Goal: Information Seeking & Learning: Learn about a topic

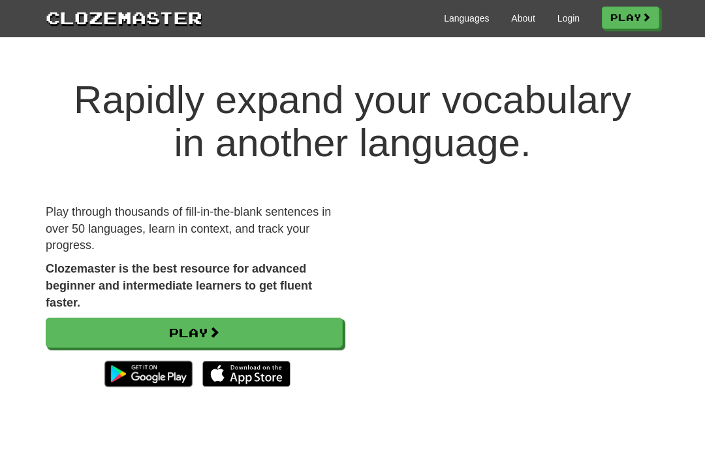
click at [558, 21] on link "Login" at bounding box center [569, 18] width 22 height 13
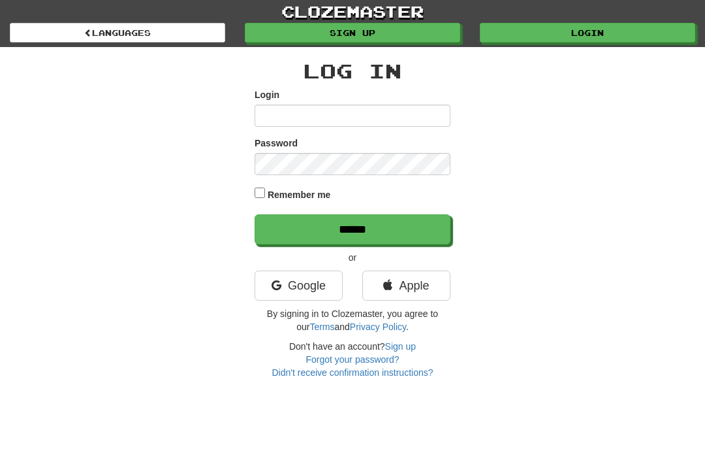
click at [293, 108] on input "Login" at bounding box center [353, 116] width 196 height 22
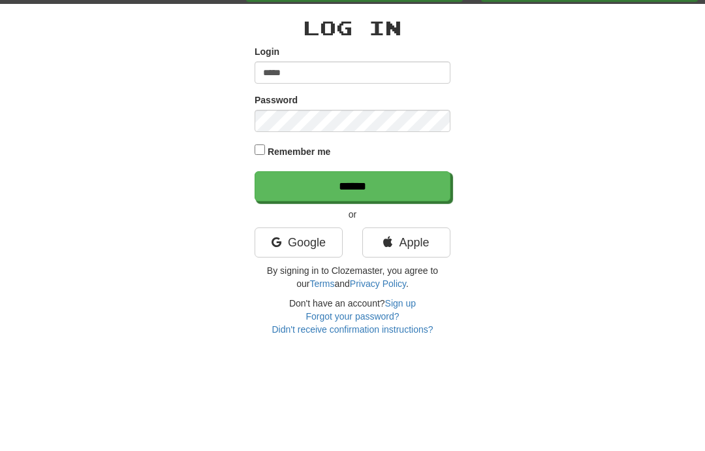
type input "**********"
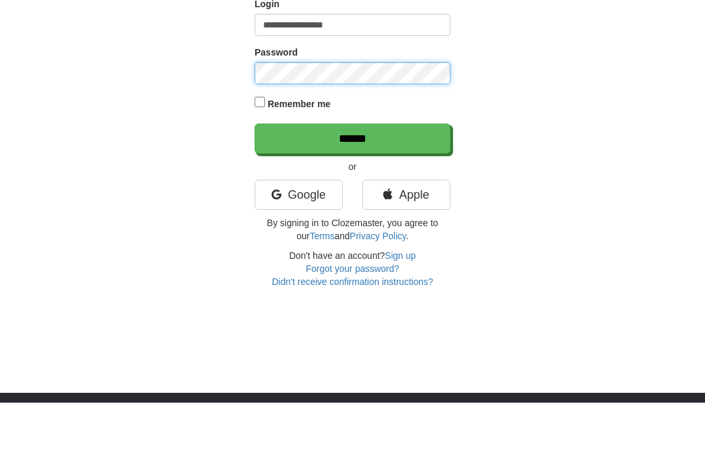
click at [353, 172] on input "******" at bounding box center [353, 187] width 196 height 30
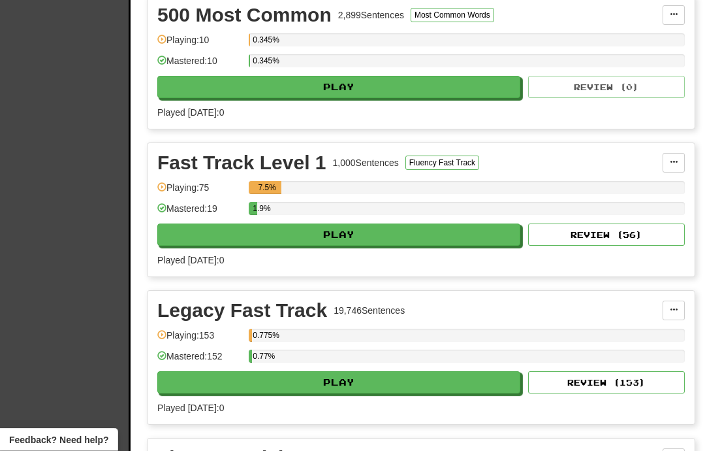
scroll to position [464, 0]
click at [620, 242] on button "Review ( 56 )" at bounding box center [606, 234] width 157 height 22
select select "**"
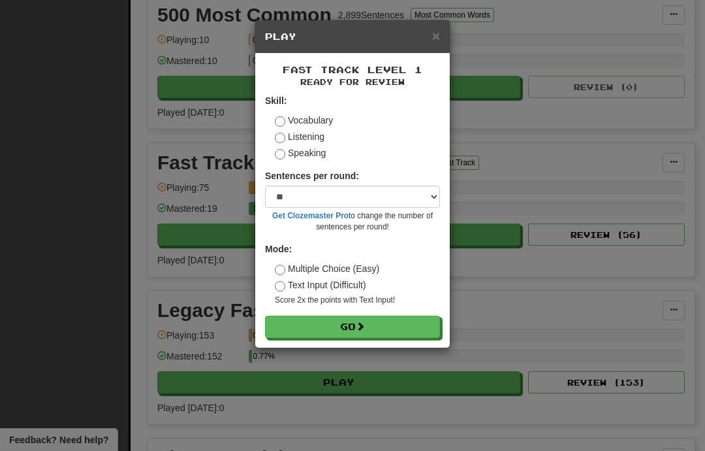
click at [287, 137] on label "Listening" at bounding box center [300, 136] width 50 height 13
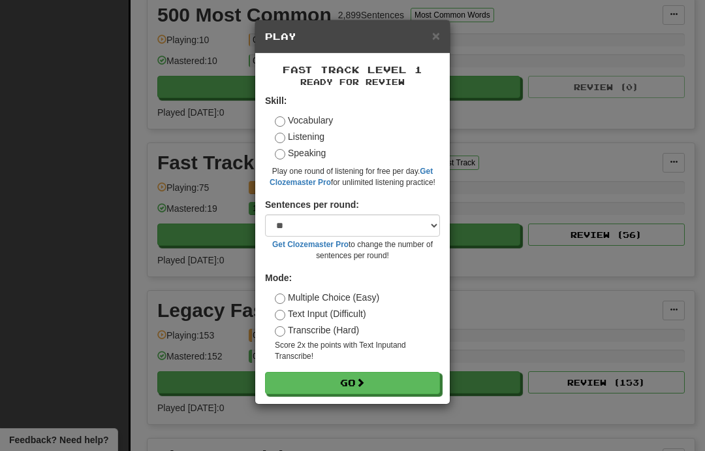
click at [332, 376] on button "Go" at bounding box center [352, 383] width 175 height 22
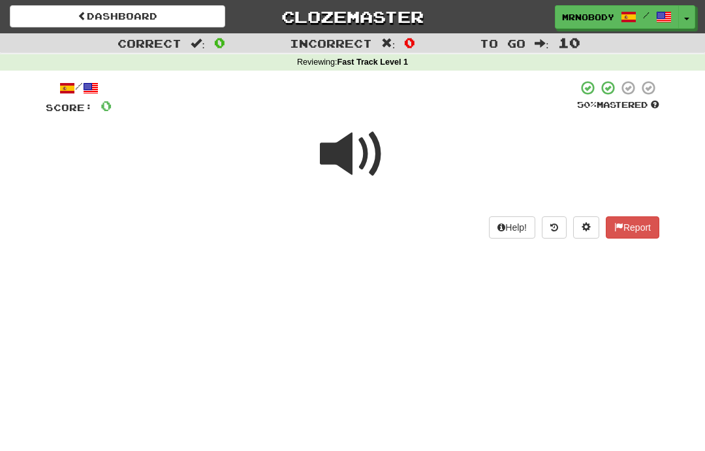
click at [355, 155] on span at bounding box center [352, 153] width 65 height 65
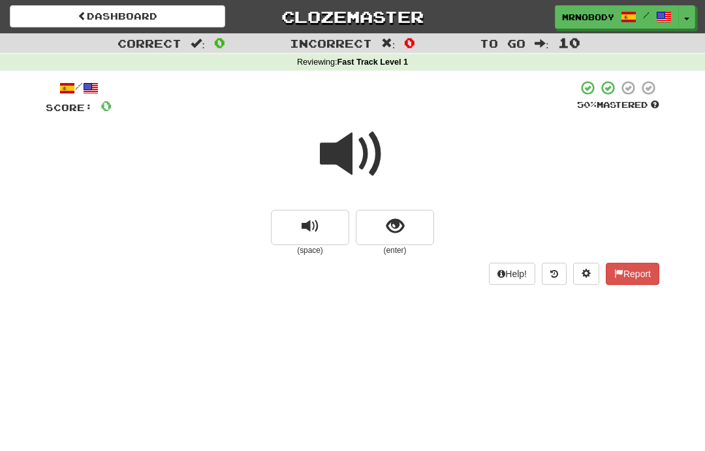
click at [395, 227] on span "show sentence" at bounding box center [396, 227] width 18 height 18
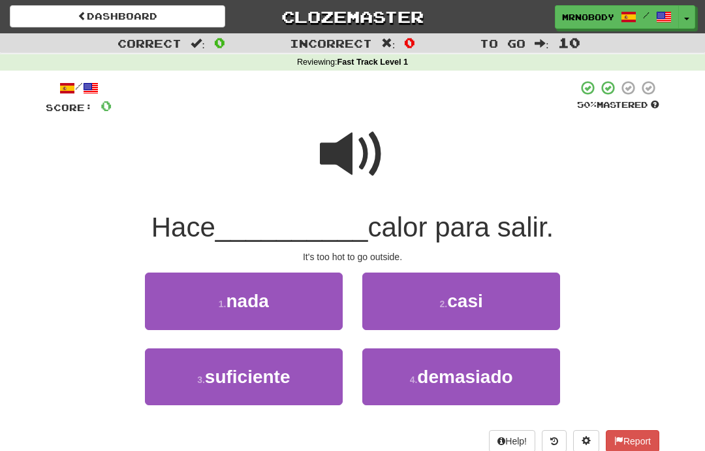
click at [459, 370] on span "demasiado" at bounding box center [464, 376] width 95 height 20
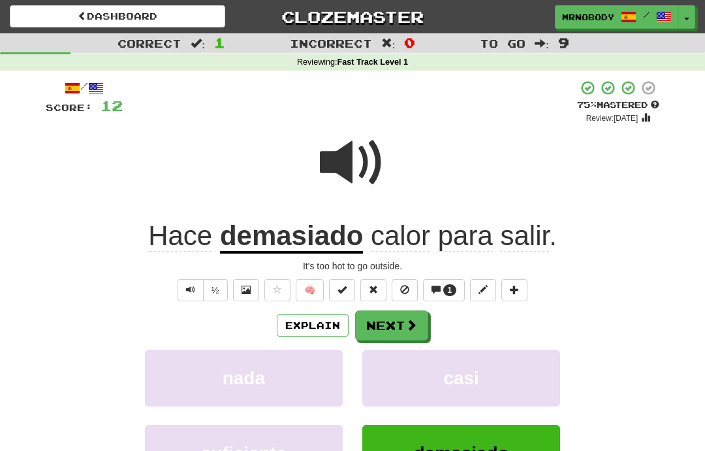
click at [396, 317] on button "Next" at bounding box center [391, 325] width 73 height 30
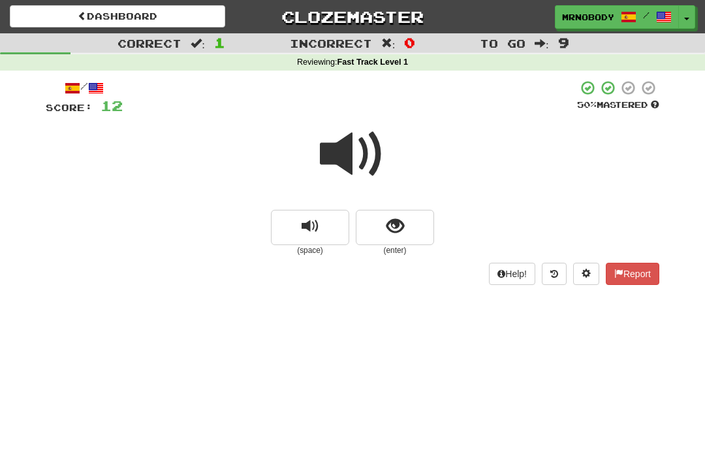
click at [402, 223] on span "show sentence" at bounding box center [396, 227] width 18 height 18
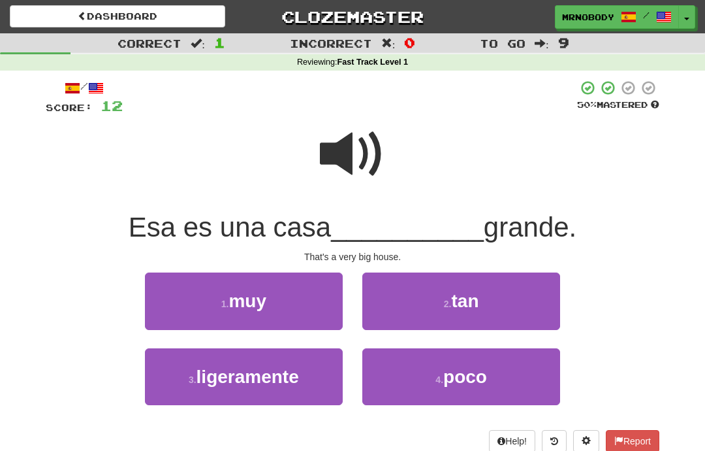
click at [307, 295] on button "1 . muy" at bounding box center [244, 300] width 198 height 57
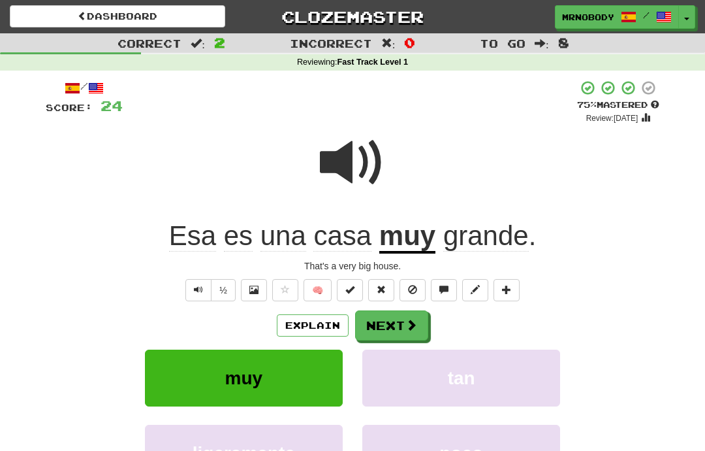
click at [398, 317] on button "Next" at bounding box center [391, 325] width 73 height 30
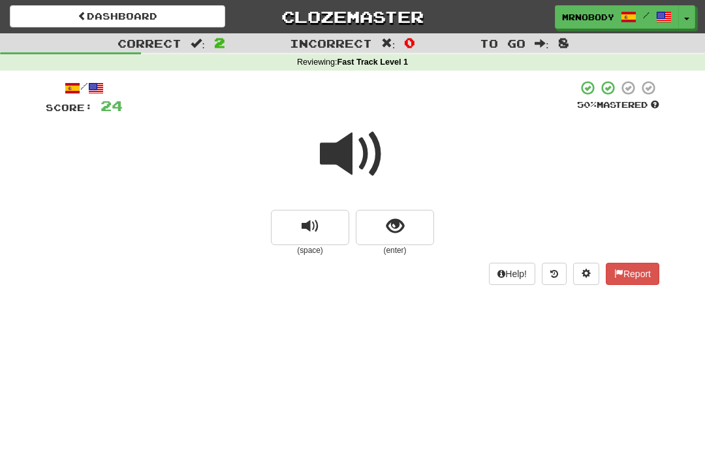
click at [398, 228] on span "show sentence" at bounding box center [396, 227] width 18 height 18
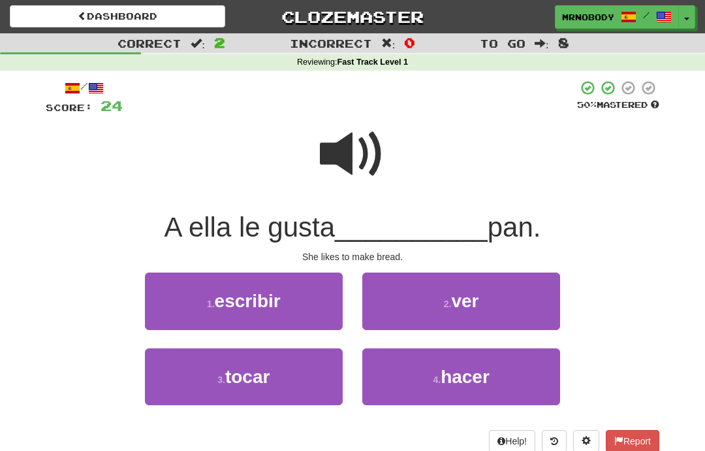
click at [454, 366] on span "hacer" at bounding box center [465, 376] width 49 height 20
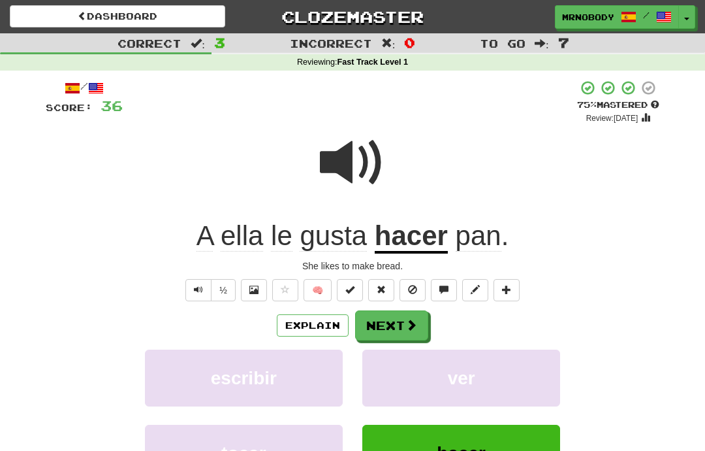
click at [396, 320] on button "Next" at bounding box center [391, 325] width 73 height 30
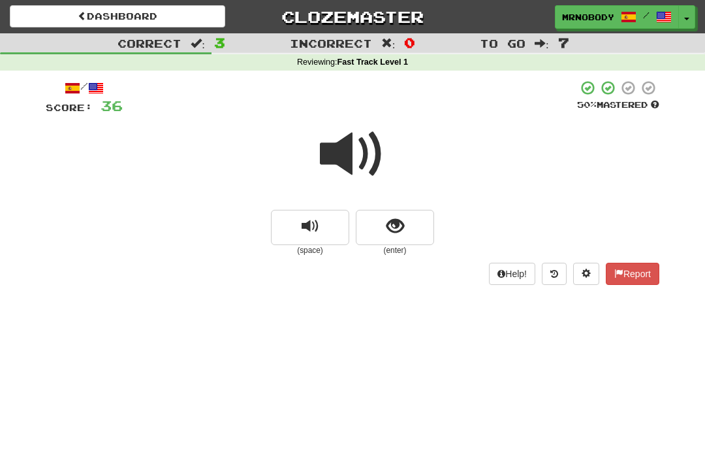
click at [399, 225] on span "show sentence" at bounding box center [396, 227] width 18 height 18
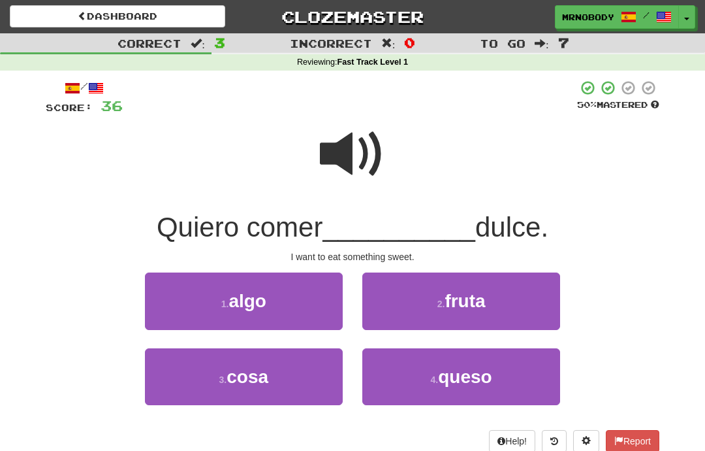
click at [294, 305] on button "1 . algo" at bounding box center [244, 300] width 198 height 57
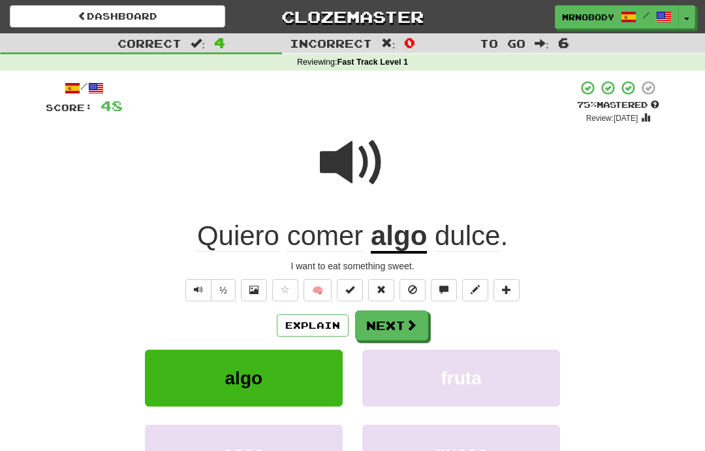
click at [402, 315] on button "Next" at bounding box center [391, 325] width 73 height 30
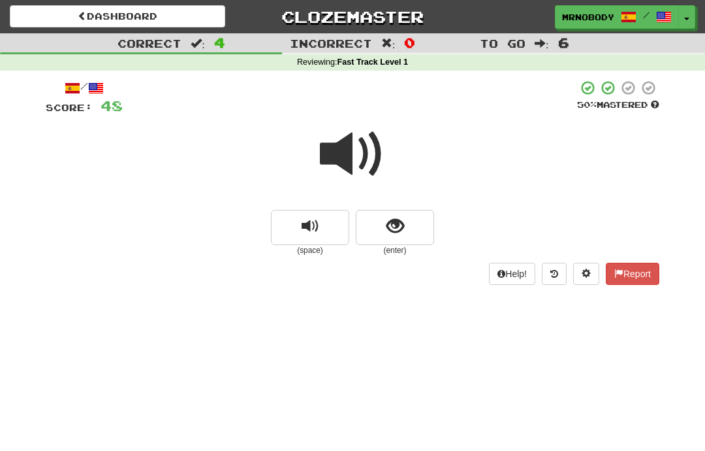
click at [404, 222] on span "show sentence" at bounding box center [396, 227] width 18 height 18
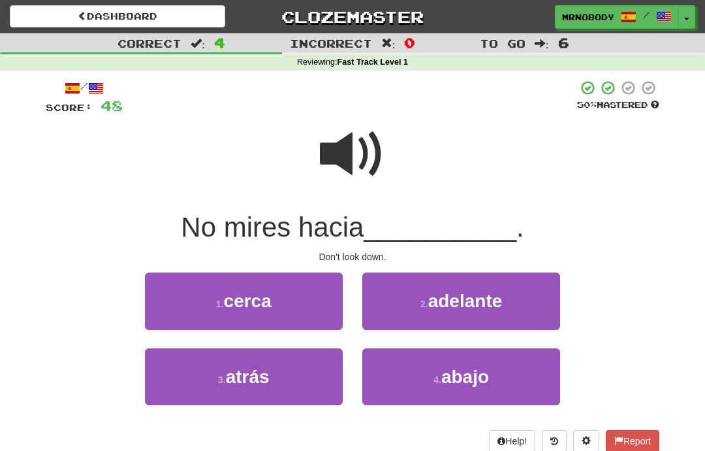
click at [440, 374] on small "4 ." at bounding box center [438, 379] width 8 height 10
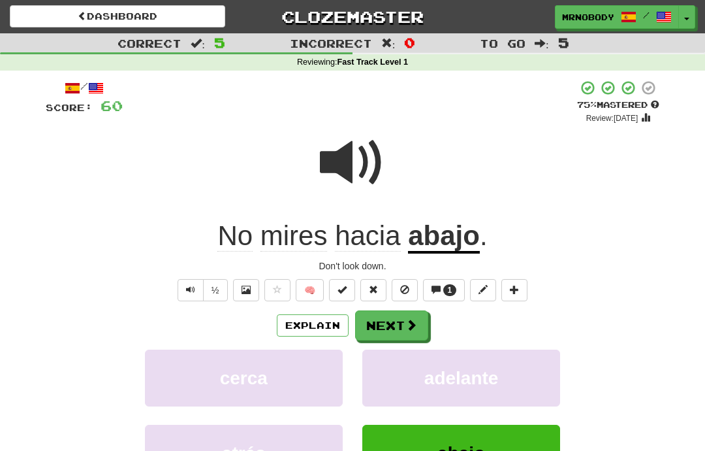
click at [406, 319] on span at bounding box center [412, 325] width 12 height 12
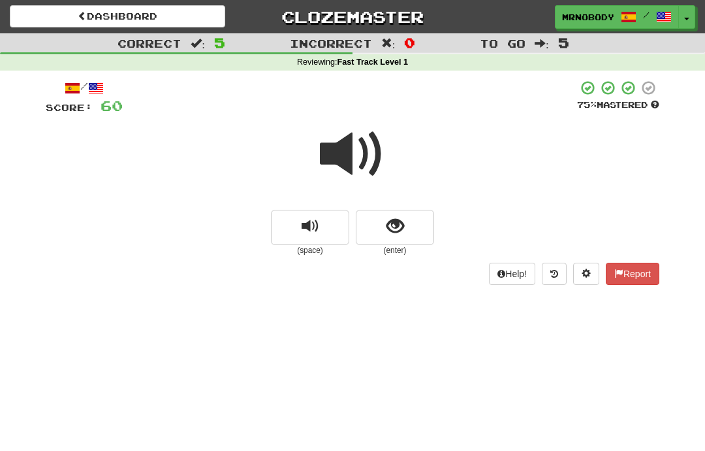
click at [405, 221] on button "show sentence" at bounding box center [395, 227] width 78 height 35
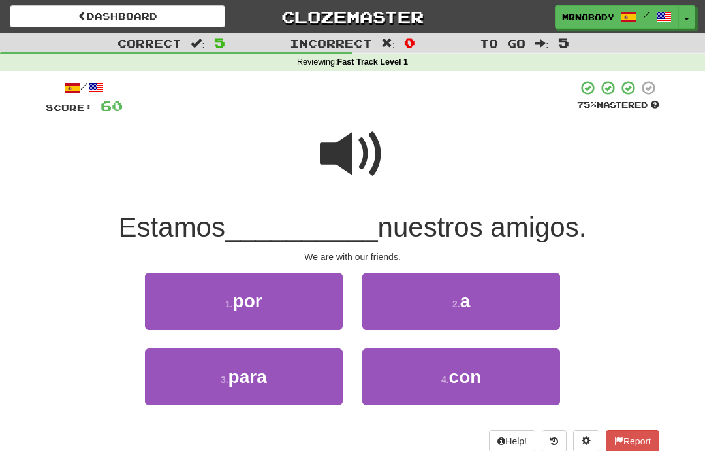
click at [425, 375] on button "4 . con" at bounding box center [462, 376] width 198 height 57
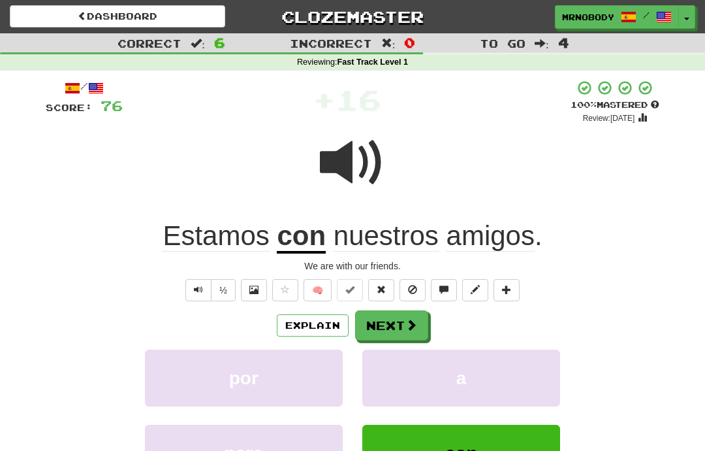
click at [401, 319] on button "Next" at bounding box center [391, 325] width 73 height 30
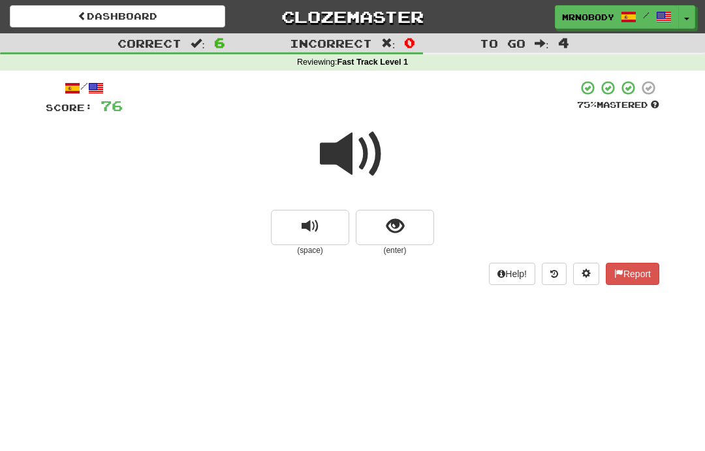
click at [402, 227] on span "show sentence" at bounding box center [396, 227] width 18 height 18
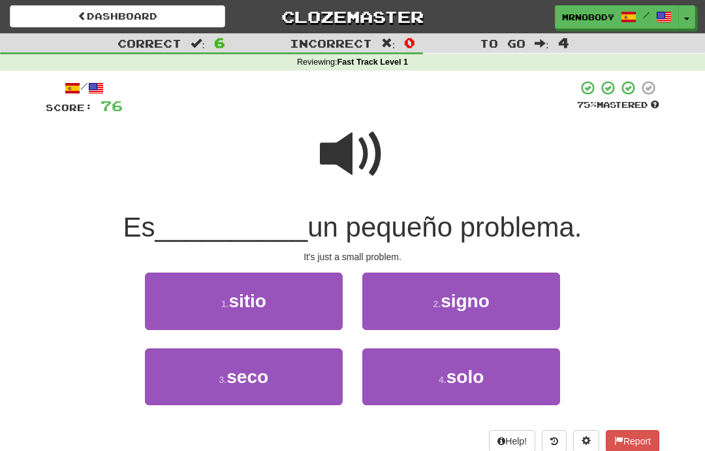
click at [432, 370] on button "4 . solo" at bounding box center [462, 376] width 198 height 57
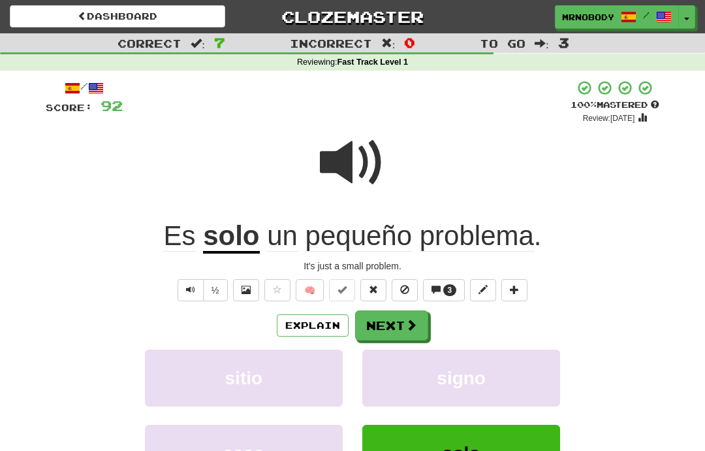
click at [398, 318] on button "Next" at bounding box center [391, 325] width 73 height 30
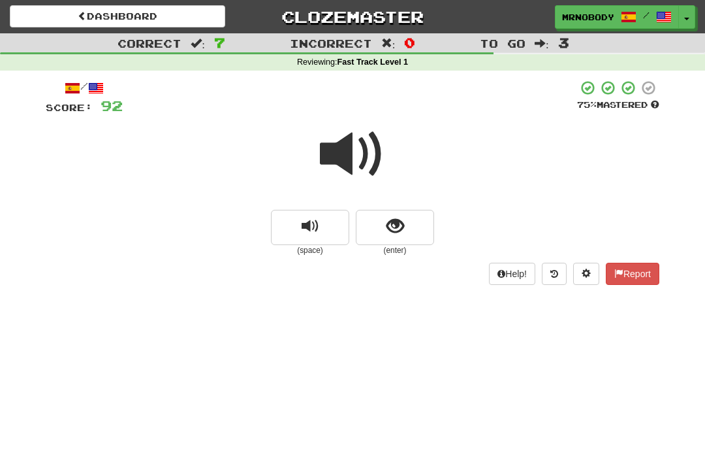
click at [406, 228] on button "show sentence" at bounding box center [395, 227] width 78 height 35
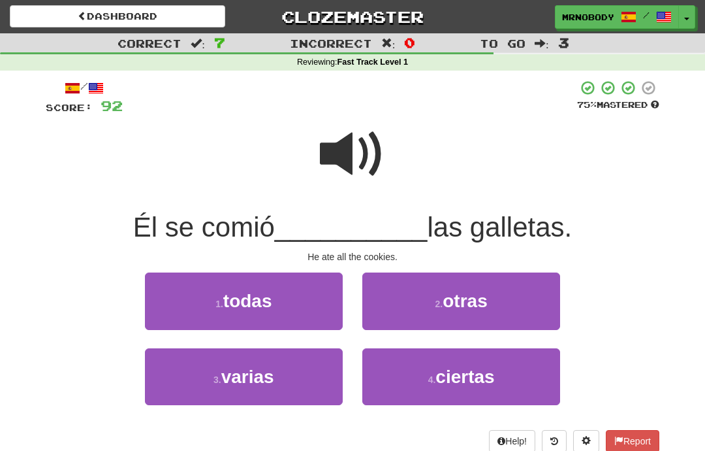
click at [294, 300] on button "1 . todas" at bounding box center [244, 300] width 198 height 57
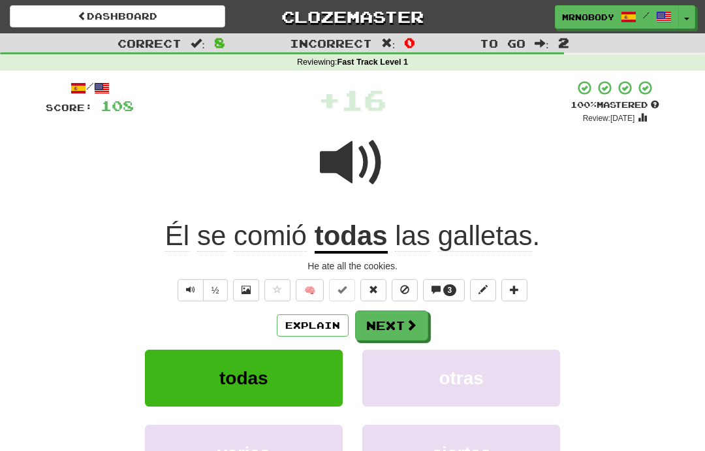
click at [407, 319] on span at bounding box center [412, 325] width 12 height 12
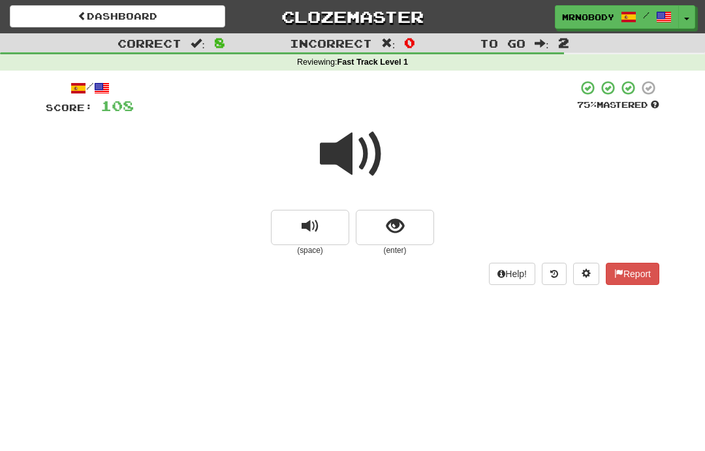
click at [402, 226] on span "show sentence" at bounding box center [396, 227] width 18 height 18
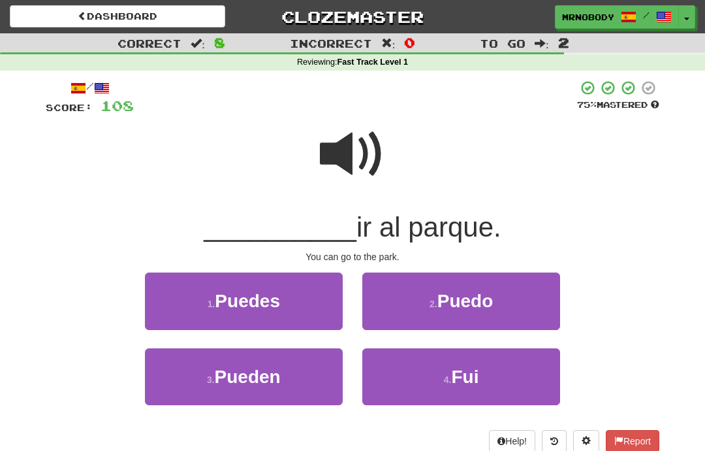
click at [298, 304] on button "1 . Puedes" at bounding box center [244, 300] width 198 height 57
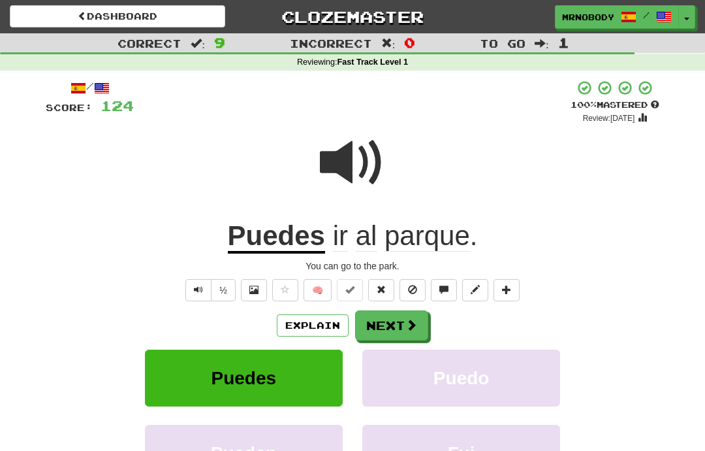
click at [400, 320] on button "Next" at bounding box center [391, 325] width 73 height 30
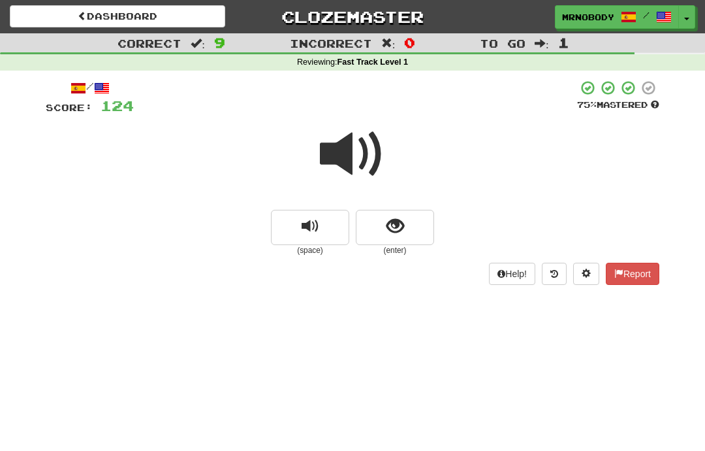
click at [402, 228] on span "show sentence" at bounding box center [396, 227] width 18 height 18
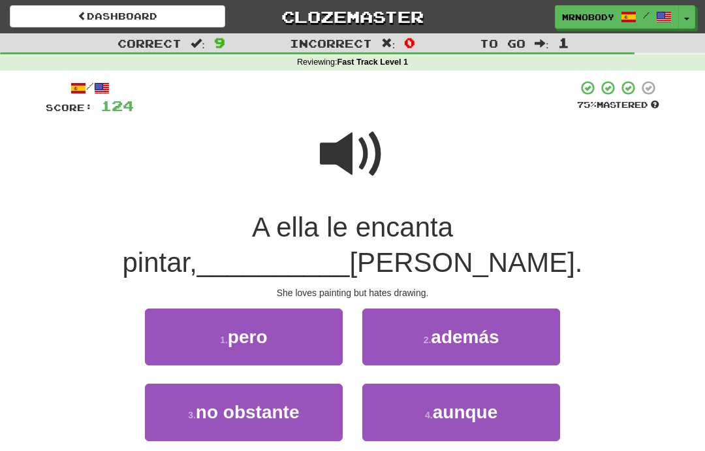
click at [303, 308] on button "1 . pero" at bounding box center [244, 336] width 198 height 57
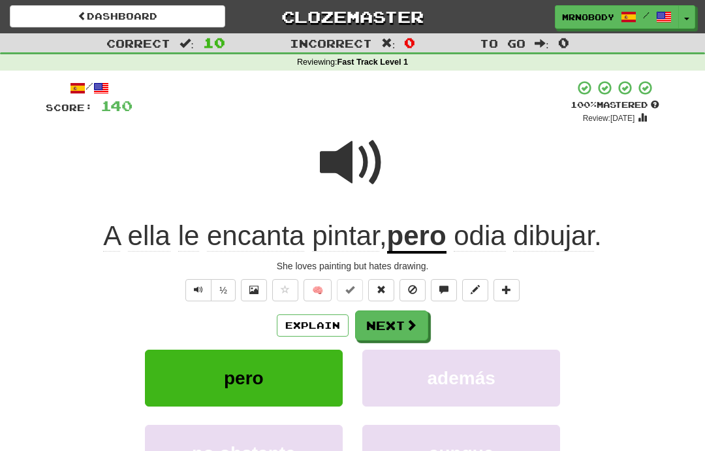
click at [395, 321] on button "Next" at bounding box center [391, 325] width 73 height 30
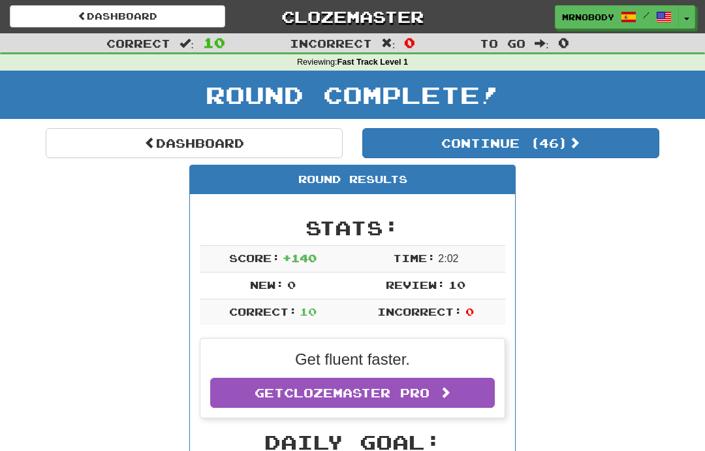
click at [678, 17] on link "MrNobody /" at bounding box center [617, 17] width 124 height 24
click at [692, 17] on button "Toggle Dropdown" at bounding box center [687, 17] width 17 height 24
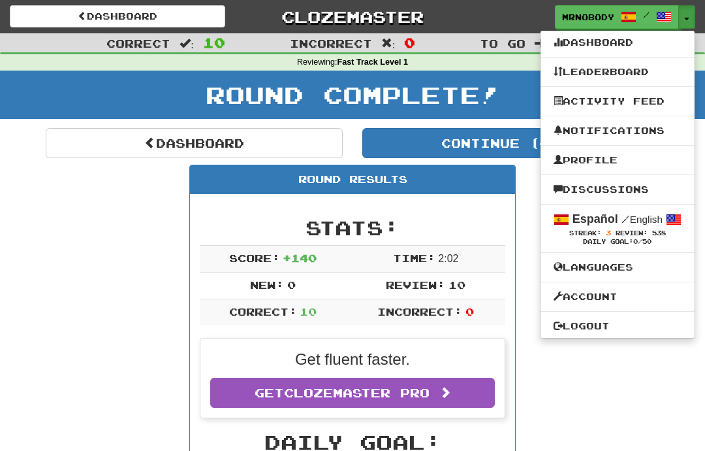
click at [592, 323] on link "Logout" at bounding box center [618, 325] width 154 height 17
